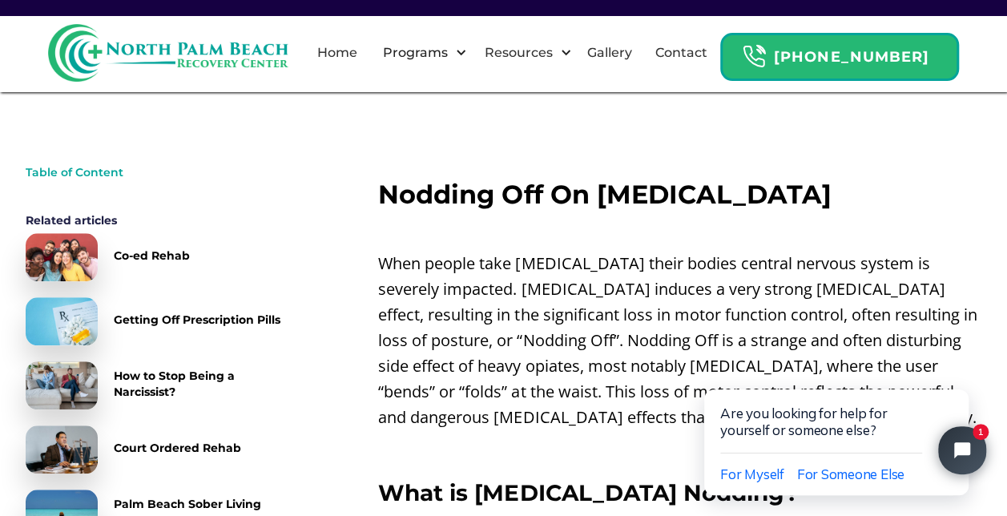
scroll to position [514, 0]
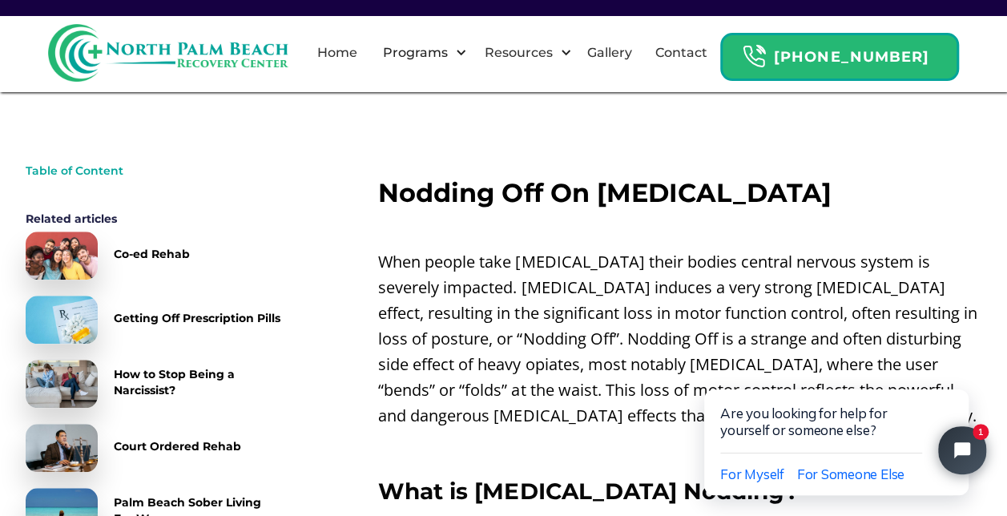
click at [542, 273] on p "When people take [MEDICAL_DATA] their bodies central nervous system is severely…" at bounding box center [679, 338] width 603 height 179
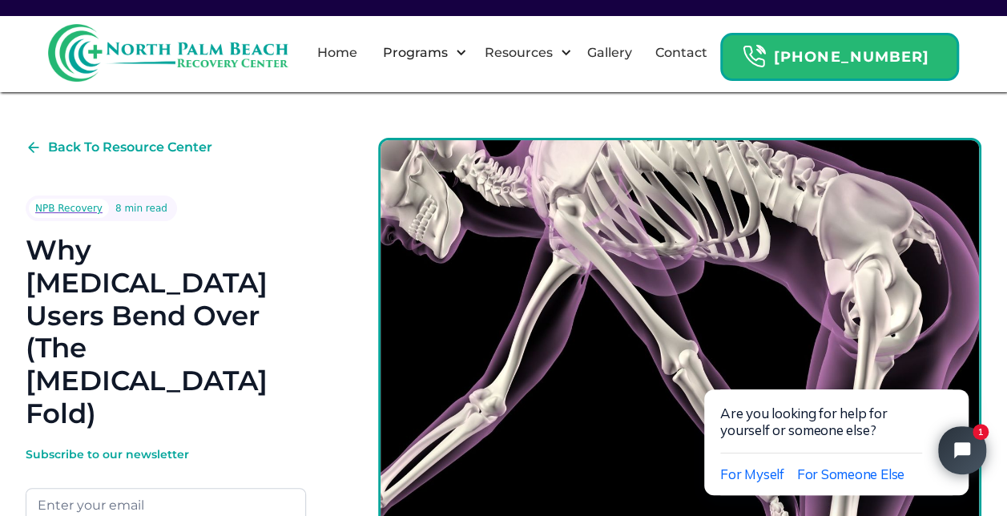
scroll to position [0, 0]
click at [91, 142] on div "Back To Resource Center" at bounding box center [130, 147] width 164 height 19
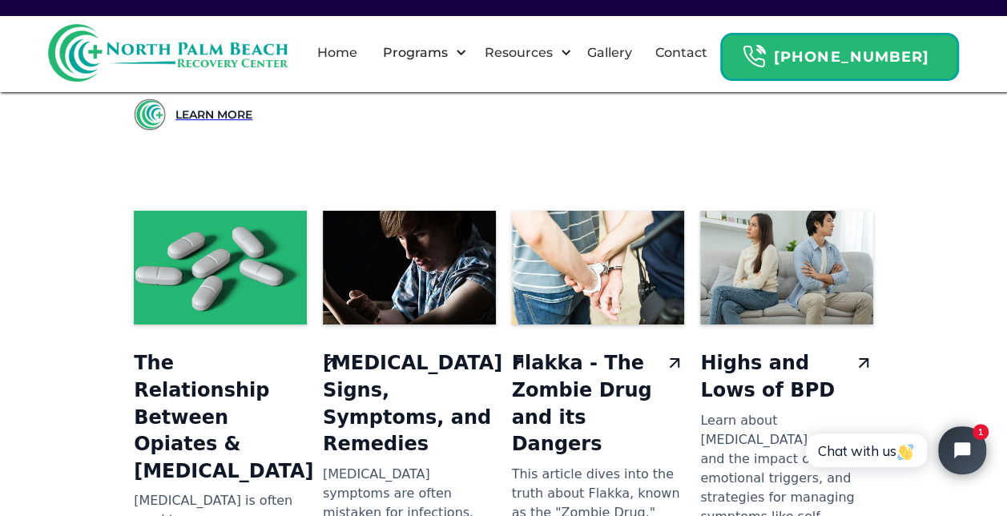
scroll to position [2897, 0]
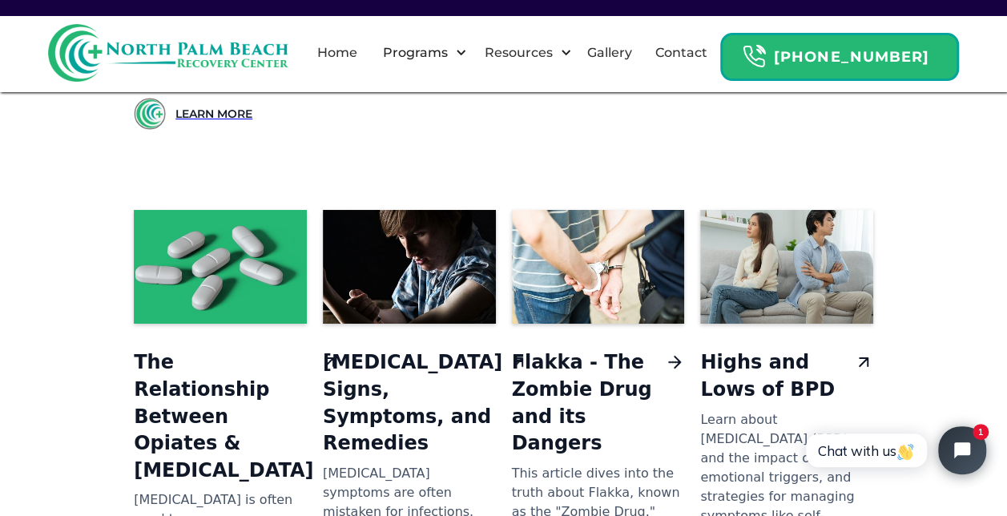
click at [587, 349] on h3 "Flakka - The Zombie Drug and its Dangers" at bounding box center [585, 402] width 147 height 107
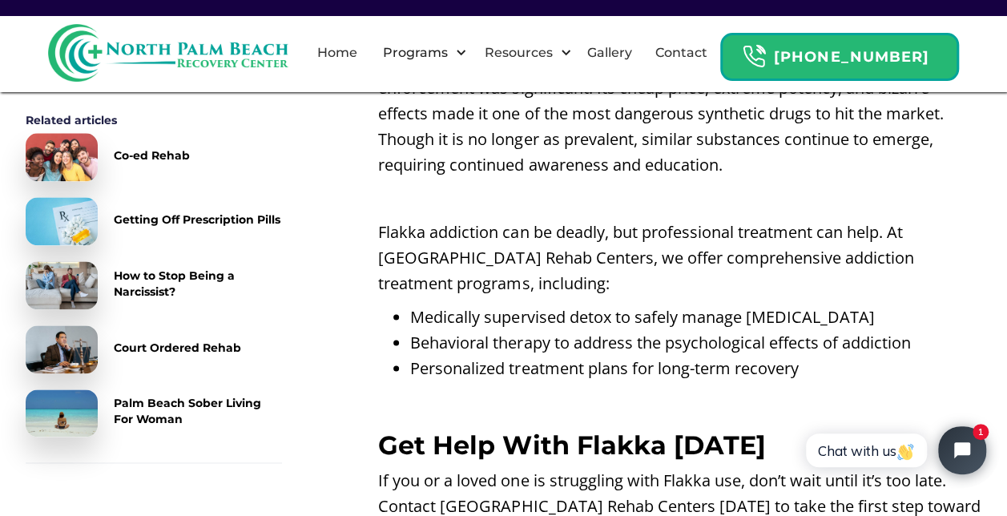
scroll to position [3985, 0]
